Goal: Task Accomplishment & Management: Use online tool/utility

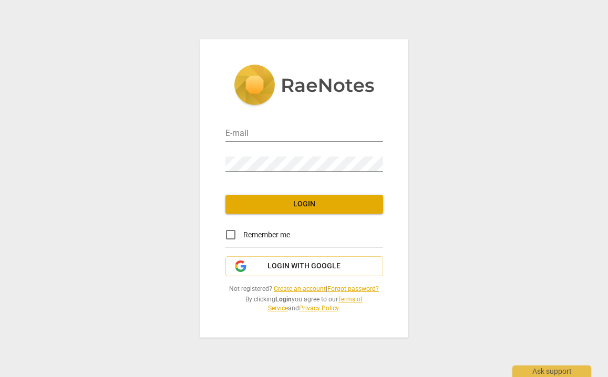
type input "[PERSON_NAME][EMAIL_ADDRESS][PERSON_NAME][DOMAIN_NAME]"
click at [332, 206] on span "Login" at bounding box center [304, 204] width 141 height 11
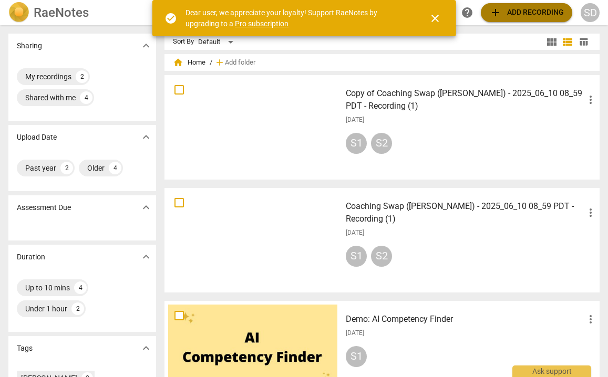
click at [511, 11] on span "add Add recording" at bounding box center [526, 12] width 75 height 13
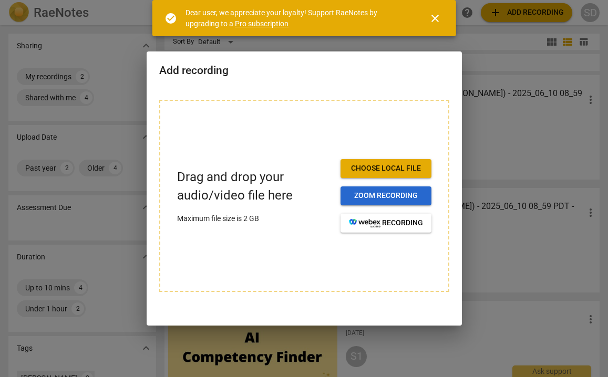
click at [403, 196] on span "Zoom recording" at bounding box center [386, 196] width 74 height 11
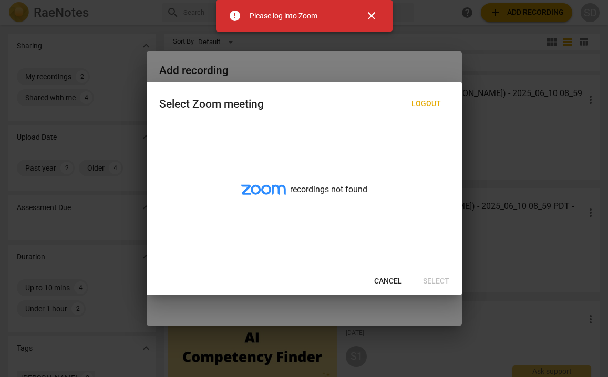
click at [379, 279] on span "Cancel" at bounding box center [388, 281] width 28 height 11
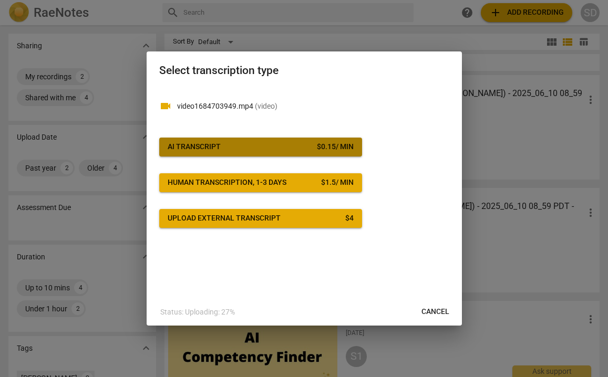
click at [265, 145] on span "AI Transcript $ 0.15 / min" at bounding box center [261, 147] width 186 height 11
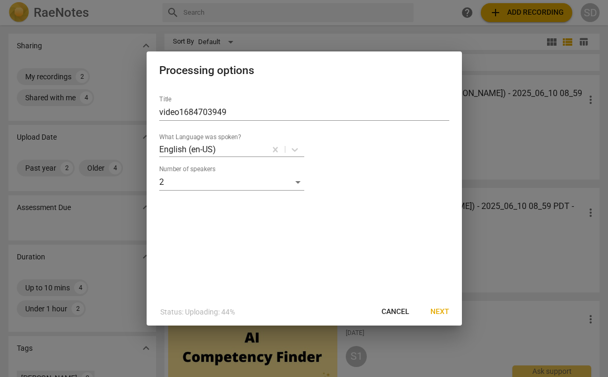
drag, startPoint x: 270, startPoint y: 57, endPoint x: 269, endPoint y: 67, distance: 9.5
click at [269, 67] on div "Processing options" at bounding box center [304, 69] width 315 height 36
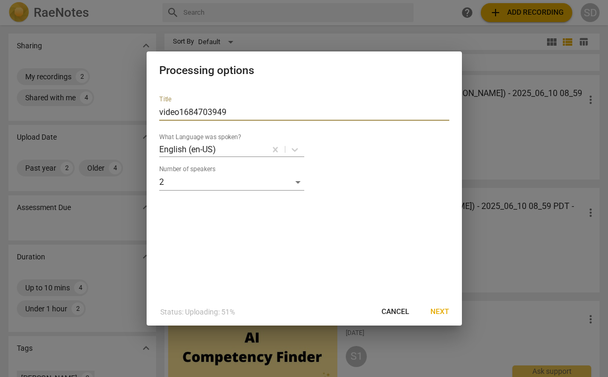
drag, startPoint x: 234, startPoint y: 113, endPoint x: 151, endPoint y: 111, distance: 83.0
click at [151, 111] on div "Title video1684703949 What Language was spoken? English (en-US) Number of speak…" at bounding box center [304, 192] width 315 height 211
type input "Coaching Call #2"
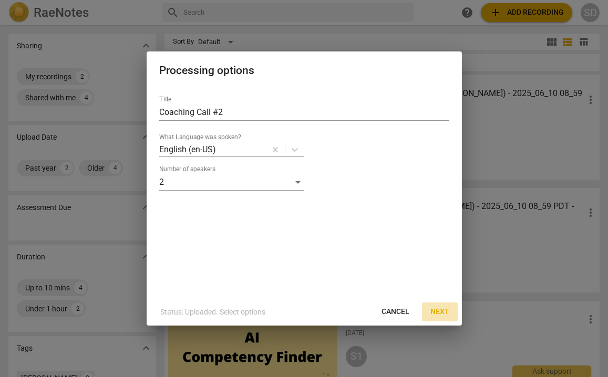
click at [439, 312] on span "Next" at bounding box center [439, 312] width 19 height 11
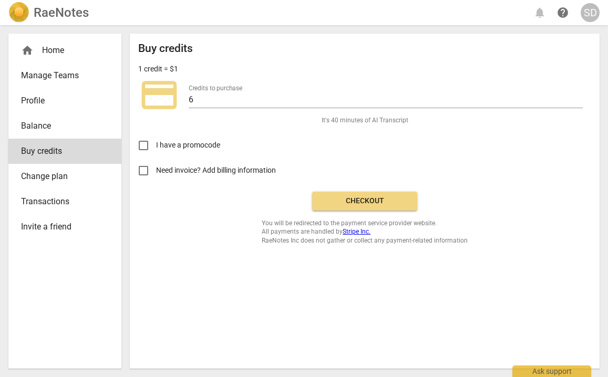
click at [345, 201] on span "Checkout" at bounding box center [365, 201] width 88 height 11
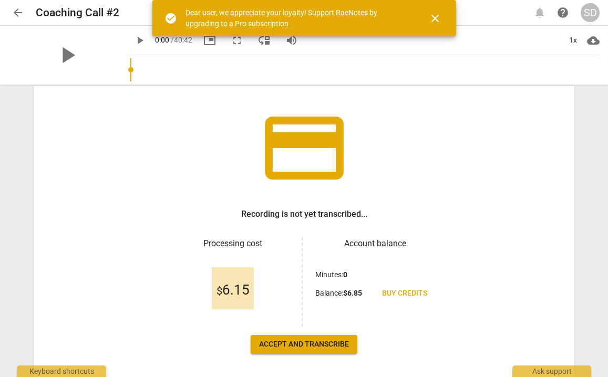
scroll to position [97, 0]
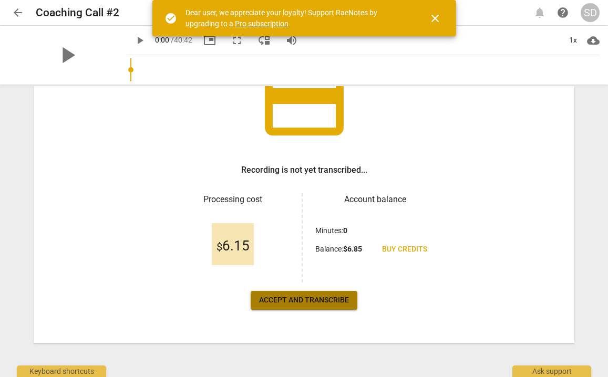
click at [312, 298] on span "Accept and transcribe" at bounding box center [304, 300] width 90 height 11
